Goal: Navigation & Orientation: Find specific page/section

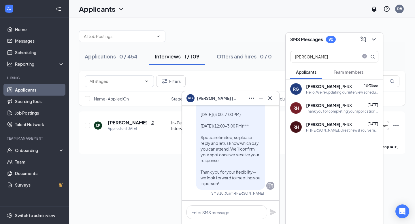
scroll to position [-91, 0]
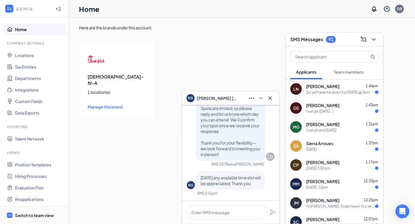
click at [22, 214] on div "Switch to team view" at bounding box center [34, 216] width 39 height 6
